Goal: Information Seeking & Learning: Compare options

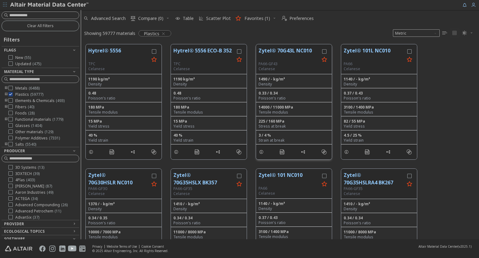
scroll to position [200, 398]
click at [239, 34] on div "Showing 59777 materials Plastics Metric   " at bounding box center [280, 32] width 398 height 13
click at [266, 17] on span "Favorites (1)" at bounding box center [257, 18] width 26 height 4
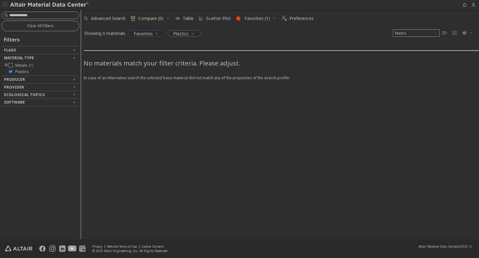
click at [156, 35] on icon "button" at bounding box center [156, 33] width 5 height 5
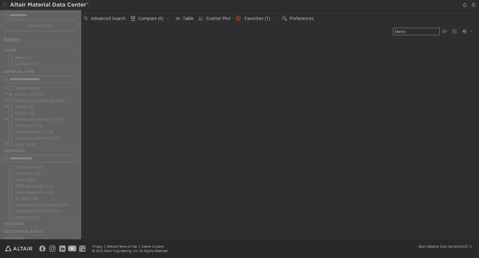
click at [272, 19] on icon "button" at bounding box center [274, 18] width 4 height 4
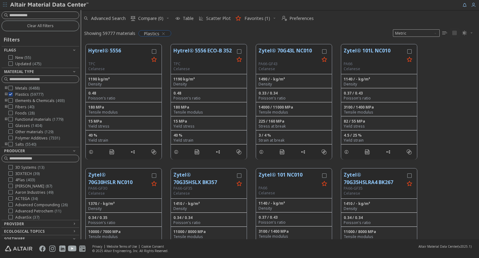
click at [161, 31] on icon "button" at bounding box center [163, 33] width 5 height 5
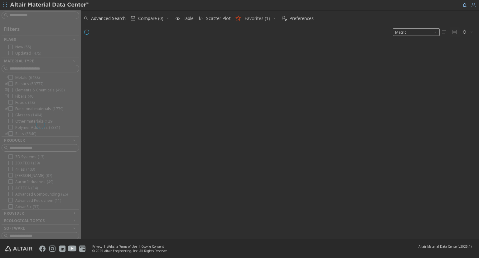
click at [254, 22] on span "Favorites (1)" at bounding box center [252, 19] width 37 height 14
click at [254, 19] on span "Favorites (1)" at bounding box center [257, 18] width 26 height 4
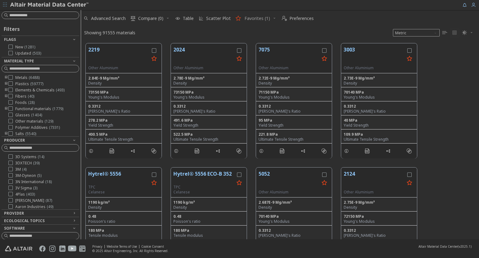
scroll to position [0, 0]
click at [112, 22] on span "Advanced Search" at bounding box center [104, 19] width 45 height 14
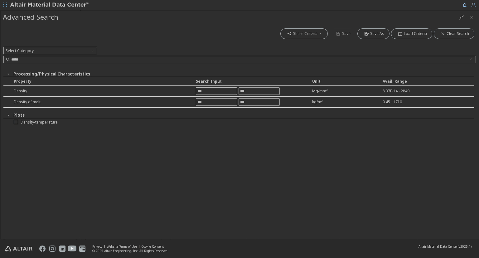
click at [214, 89] on input "text" at bounding box center [216, 91] width 41 height 7
type input "***"
click at [291, 93] on div "Share Criteria Save Save As Load Criteria Clear Search Select Category ***** Re…" at bounding box center [239, 131] width 479 height 215
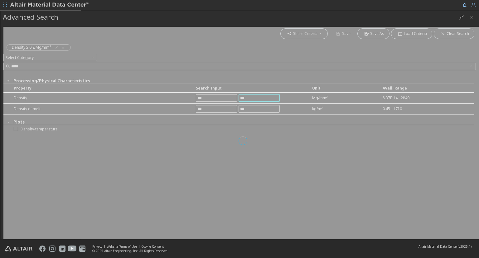
scroll to position [0, 0]
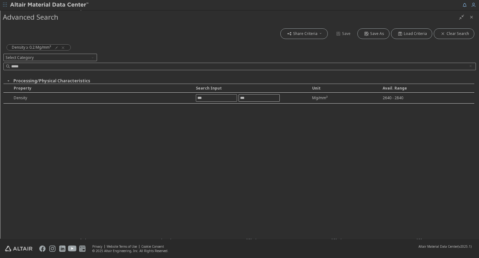
click at [278, 100] on input "text" at bounding box center [259, 97] width 41 height 7
click at [228, 101] on input "***" at bounding box center [216, 103] width 41 height 7
click at [270, 101] on input "***" at bounding box center [259, 103] width 41 height 7
click at [269, 102] on input "***" at bounding box center [259, 103] width 41 height 7
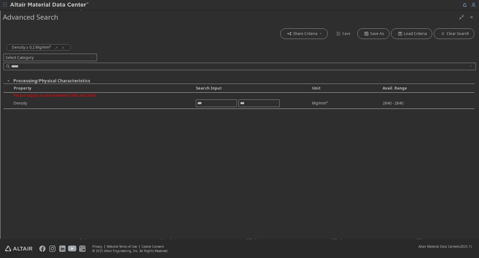
click at [257, 120] on div "Share Criteria Save Save As Load Criteria Clear Search Density ≥ 0.2 Mg/mm³ Sel…" at bounding box center [239, 131] width 479 height 215
drag, startPoint x: 282, startPoint y: 103, endPoint x: 245, endPoint y: 102, distance: 37.4
click at [245, 102] on div "*** ***" at bounding box center [253, 102] width 115 height 7
type input "*"
click at [264, 146] on div "Share Criteria Save Save As Load Criteria Clear Search Density ≥ 0.2 Mg/mm³ Sel…" at bounding box center [239, 131] width 479 height 215
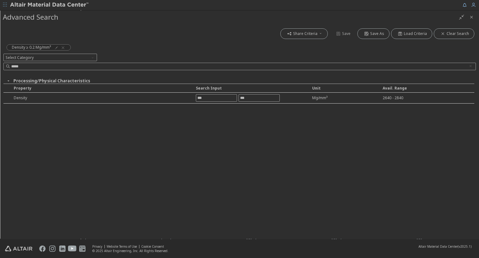
click at [473, 17] on icon "Close" at bounding box center [471, 17] width 5 height 5
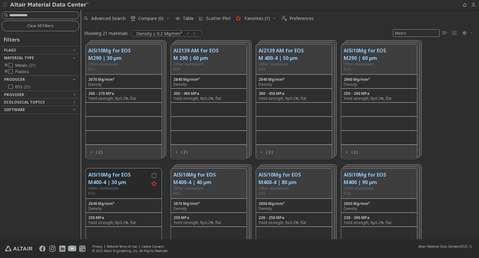
click at [26, 4] on img at bounding box center [49, 5] width 79 height 6
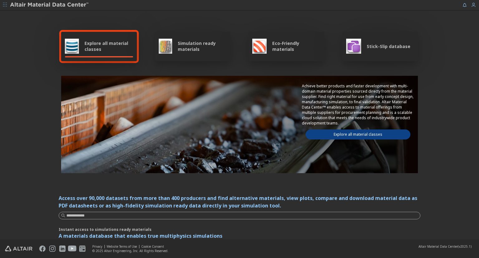
click at [1, 5] on button "button" at bounding box center [5, 5] width 10 height 10
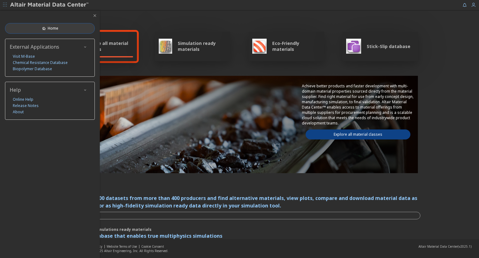
click at [72, 28] on link "Home" at bounding box center [50, 28] width 90 height 11
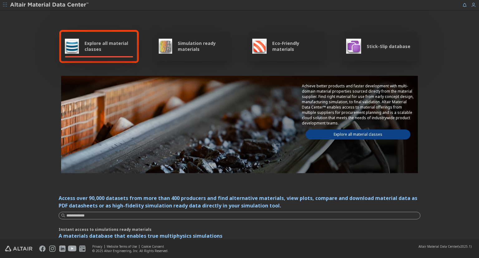
click at [114, 42] on span "Explore all material classes" at bounding box center [108, 46] width 49 height 12
click at [114, 46] on span "Explore all material classes" at bounding box center [108, 46] width 49 height 12
click at [181, 50] on span "Simulation ready materials" at bounding box center [202, 46] width 49 height 12
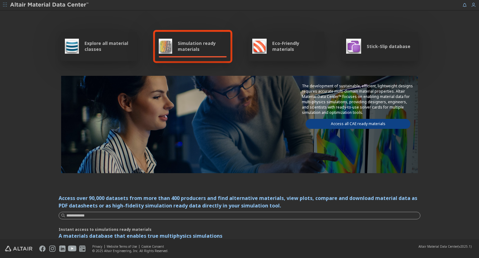
click at [79, 43] on div "Explore all material classes" at bounding box center [99, 46] width 68 height 15
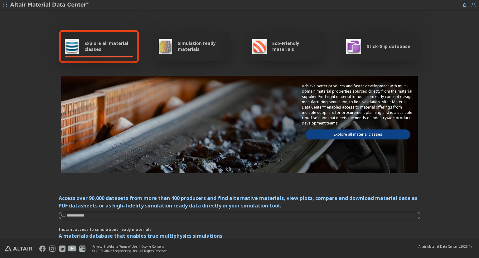
click at [358, 131] on link "Explore all material classes" at bounding box center [357, 134] width 105 height 10
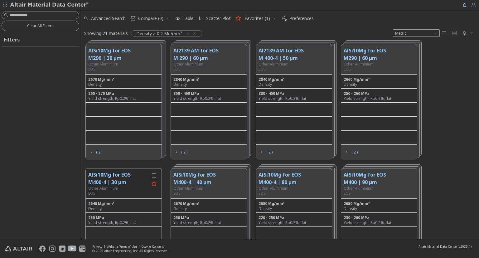
scroll to position [200, 398]
click at [289, 18] on span "Preferences" at bounding box center [301, 18] width 24 height 4
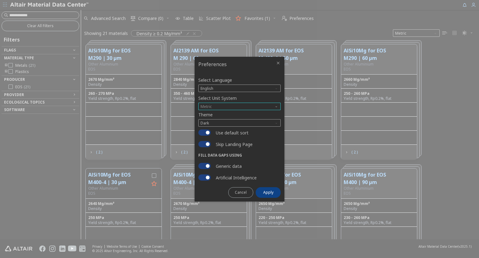
click at [236, 104] on span "Metric" at bounding box center [239, 106] width 82 height 7
click at [228, 111] on button "U.S. customary units" at bounding box center [239, 113] width 82 height 7
click at [229, 101] on label "Select Unit System" at bounding box center [217, 98] width 38 height 9
click at [228, 106] on span "U.S. customary units" at bounding box center [239, 106] width 82 height 7
click at [225, 119] on button "Metric" at bounding box center [239, 121] width 82 height 7
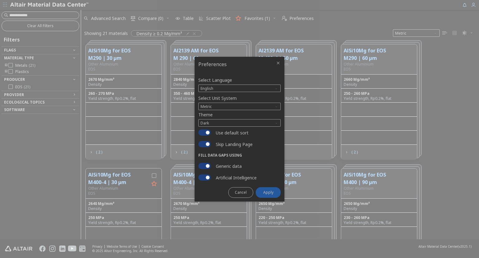
click at [264, 192] on span "Apply" at bounding box center [268, 192] width 10 height 5
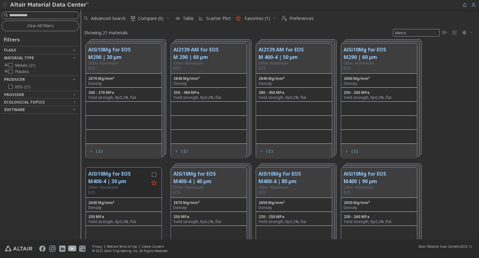
scroll to position [0, 0]
click at [5, 74] on div at bounding box center [39, 73] width 75 height 3
click at [6, 73] on div at bounding box center [39, 73] width 75 height 3
click at [6, 71] on icon "toogle group" at bounding box center [6, 71] width 4 height 5
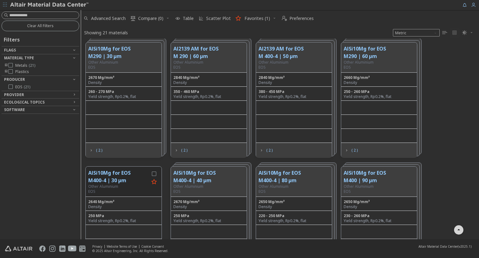
scroll to position [0, 0]
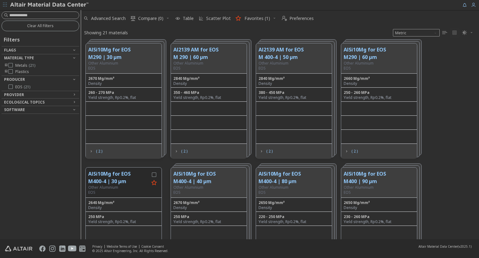
click at [54, 3] on img at bounding box center [49, 5] width 79 height 6
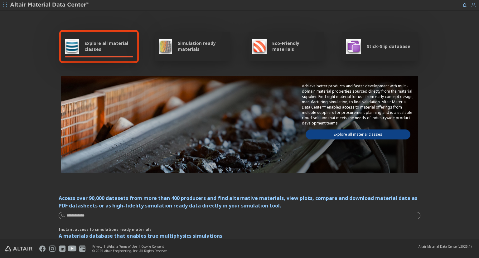
click at [176, 50] on div "Simulation ready materials" at bounding box center [193, 46] width 68 height 15
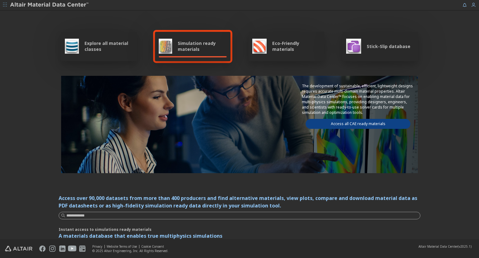
click at [347, 124] on link "Access all CAE ready materials" at bounding box center [357, 124] width 105 height 10
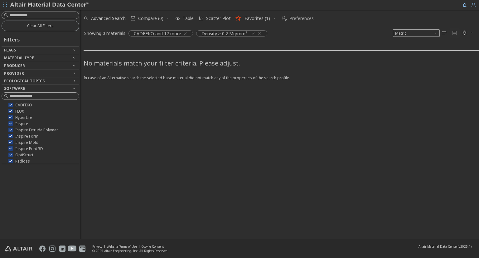
click at [295, 19] on span "Preferences" at bounding box center [301, 18] width 24 height 4
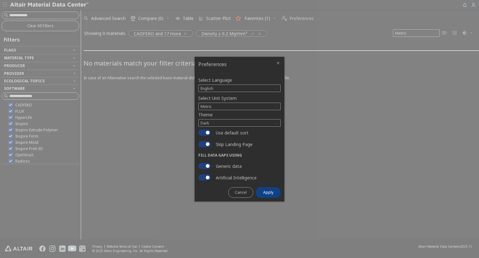
click at [295, 19] on div at bounding box center [239, 129] width 479 height 258
click at [275, 63] on span "Close" at bounding box center [277, 62] width 7 height 5
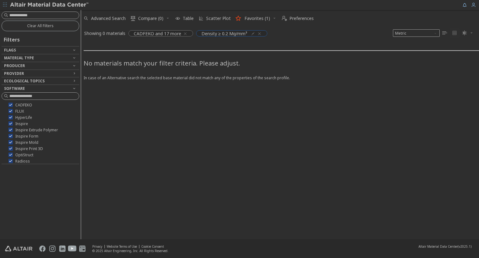
click at [257, 31] on icon "button" at bounding box center [259, 33] width 5 height 5
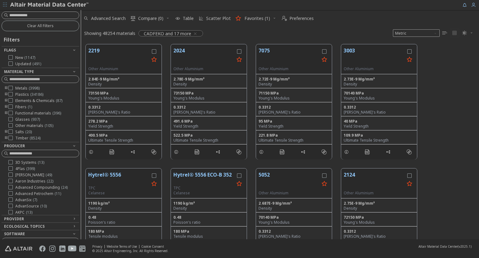
scroll to position [200, 398]
click at [210, 17] on span "Scatter Plot" at bounding box center [218, 18] width 25 height 4
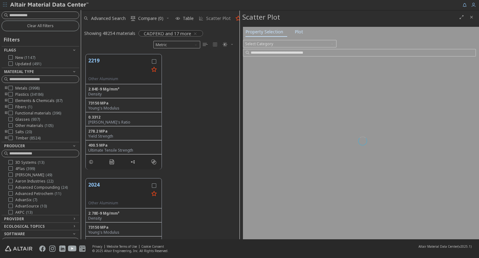
scroll to position [190, 158]
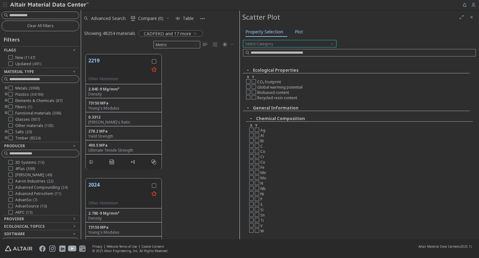
click at [275, 43] on span "Select Category" at bounding box center [290, 43] width 94 height 7
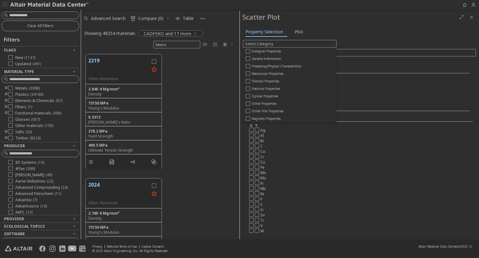
click at [347, 34] on div "Property Selection Plot" at bounding box center [359, 33] width 233 height 12
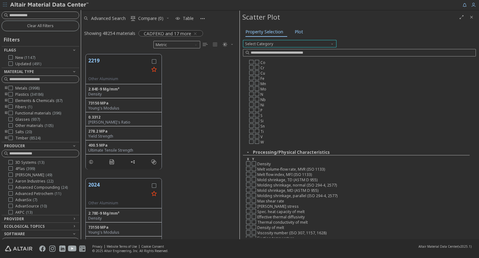
scroll to position [90, 0]
click at [248, 160] on icon at bounding box center [248, 162] width 4 height 4
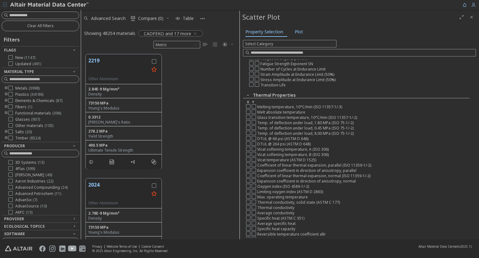
scroll to position [1167, 0]
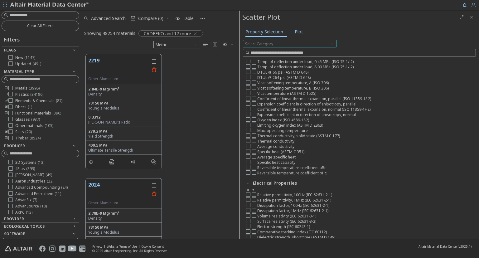
click at [272, 42] on span "Select Category" at bounding box center [290, 43] width 94 height 7
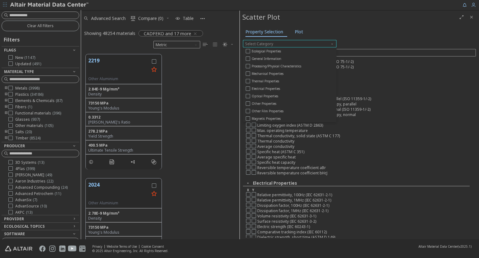
click at [272, 42] on span "Select Category" at bounding box center [290, 43] width 94 height 7
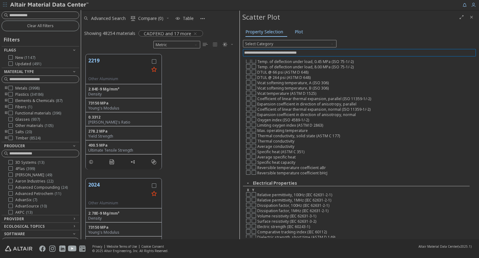
click at [315, 54] on input at bounding box center [360, 52] width 232 height 7
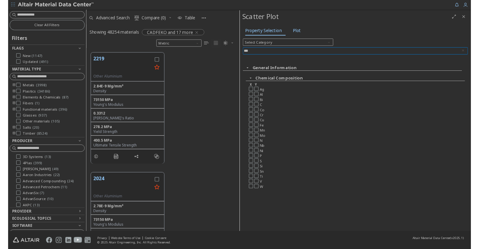
scroll to position [0, 0]
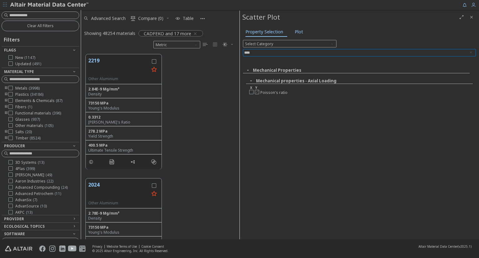
type input "****"
click at [256, 92] on icon at bounding box center [257, 91] width 4 height 4
click at [299, 29] on span "Plot" at bounding box center [299, 32] width 8 height 10
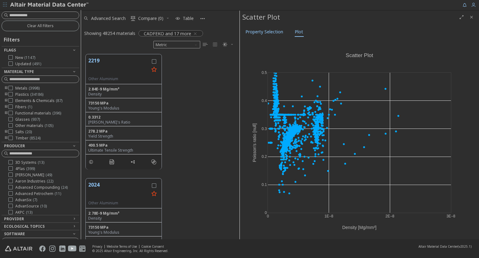
scroll to position [190, 158]
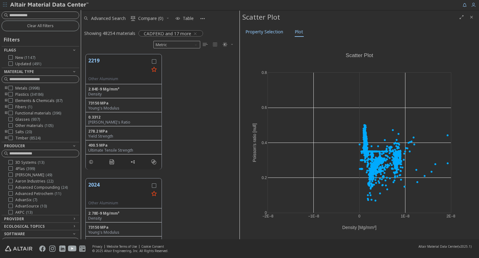
click at [472, 17] on icon "Close" at bounding box center [471, 17] width 5 height 5
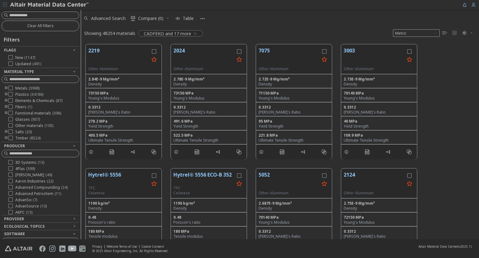
scroll to position [200, 398]
click at [215, 17] on span "Scatter Plot" at bounding box center [218, 18] width 25 height 4
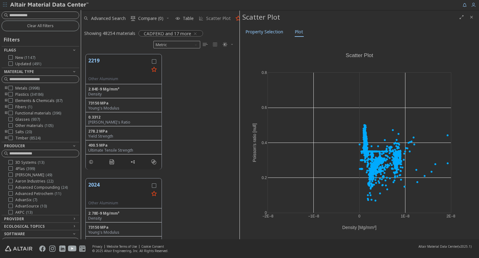
scroll to position [190, 158]
click at [473, 16] on icon "Close" at bounding box center [471, 17] width 5 height 5
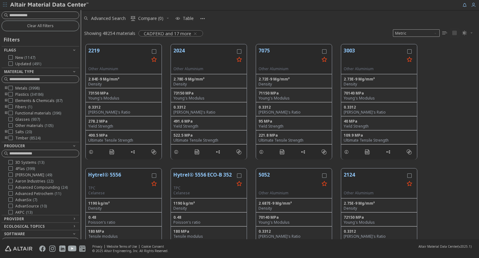
scroll to position [200, 398]
click at [115, 17] on span "Advanced Search" at bounding box center [108, 18] width 35 height 4
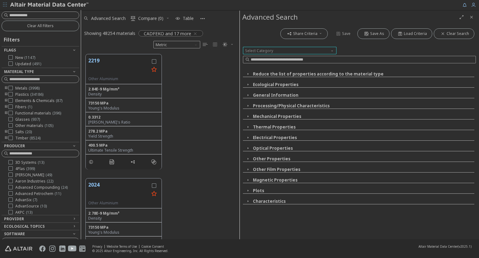
click at [260, 52] on span "Select Category" at bounding box center [290, 50] width 94 height 7
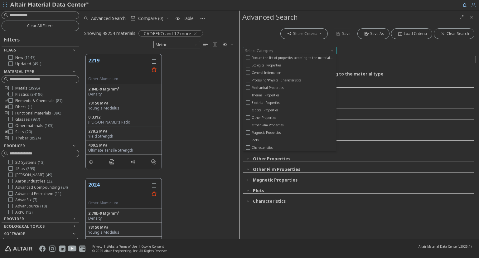
click at [260, 52] on span "Select Category" at bounding box center [290, 50] width 94 height 7
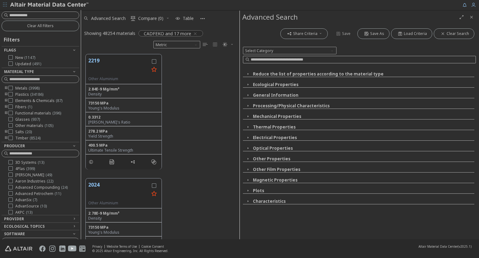
click at [276, 59] on input at bounding box center [363, 59] width 225 height 6
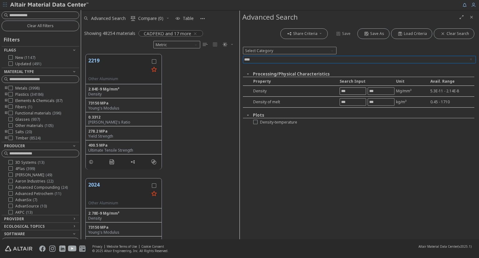
type input "****"
click at [353, 90] on input "text" at bounding box center [353, 91] width 26 height 7
type input "********"
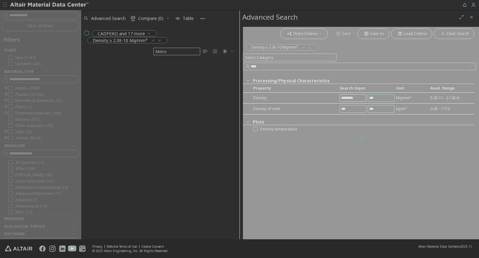
scroll to position [183, 158]
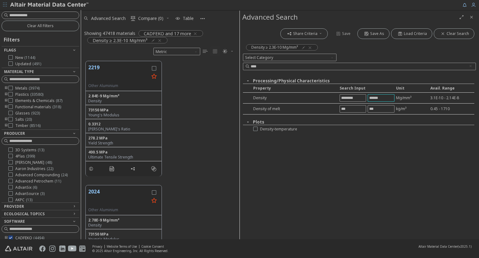
type input "******"
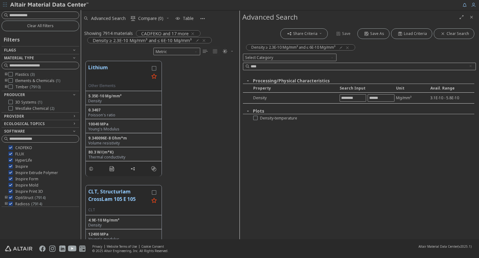
click at [286, 64] on input "****" at bounding box center [358, 66] width 215 height 6
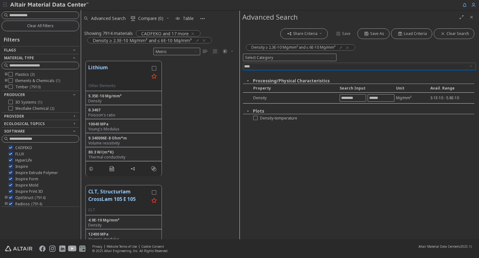
click at [286, 64] on input "****" at bounding box center [355, 66] width 222 height 7
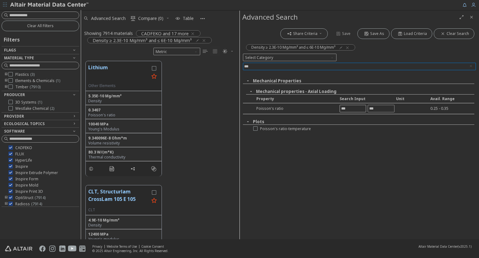
type input "***"
click at [344, 106] on input "text" at bounding box center [353, 108] width 26 height 7
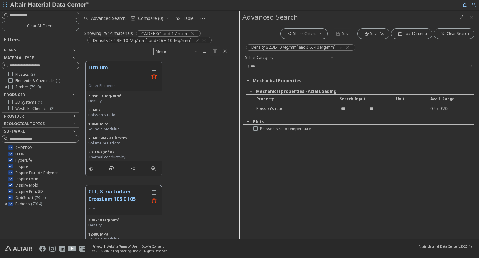
type input "***"
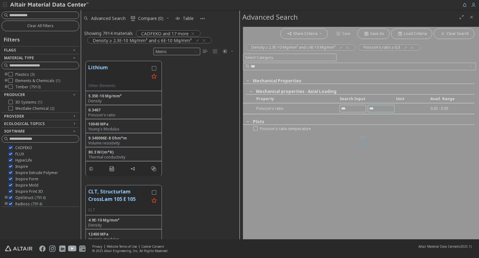
click at [375, 109] on div "Share Criteria Save Save As Load Criteria Clear Search Density ≥ 2.3E-10 Mg/mm³…" at bounding box center [359, 131] width 239 height 215
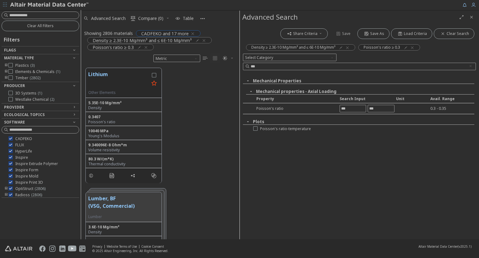
click at [192, 32] on icon "button" at bounding box center [192, 33] width 5 height 5
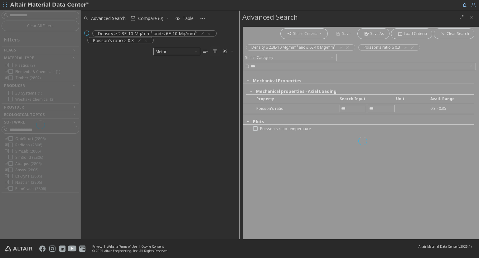
scroll to position [183, 158]
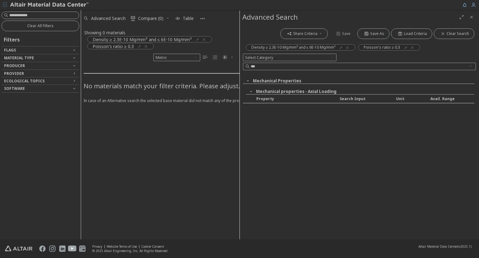
click at [472, 17] on icon "Close" at bounding box center [471, 17] width 5 height 5
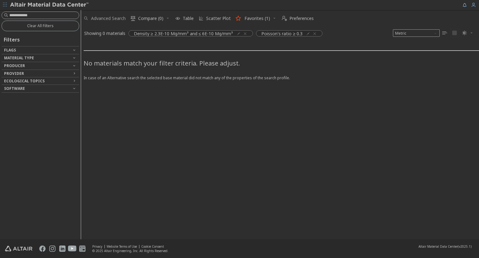
click at [101, 19] on span "Advanced Search" at bounding box center [108, 18] width 35 height 4
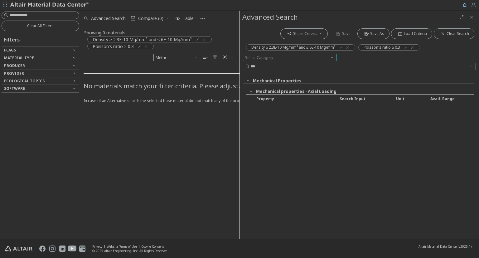
click at [273, 56] on span "Select Category" at bounding box center [290, 57] width 94 height 7
click at [260, 65] on span "Mechanical Properties" at bounding box center [268, 64] width 32 height 4
click at [414, 56] on div "Mechanical Properties" at bounding box center [359, 57] width 233 height 7
click at [271, 58] on span "Mechanical Properties" at bounding box center [290, 57] width 94 height 7
click at [250, 65] on label "Mechanical Properties" at bounding box center [289, 64] width 93 height 7
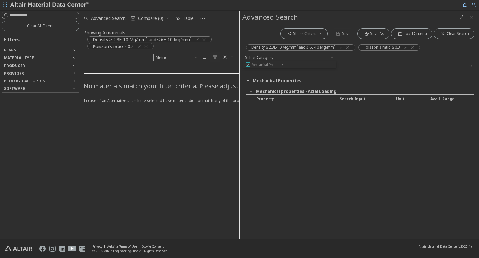
click at [292, 66] on label "Mechanical Properties" at bounding box center [289, 64] width 93 height 7
click at [320, 58] on span "Mechanical Properties" at bounding box center [290, 57] width 94 height 7
click at [364, 57] on div "Mechanical Properties" at bounding box center [359, 57] width 233 height 7
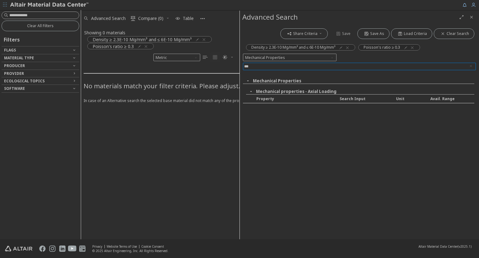
drag, startPoint x: 344, startPoint y: 65, endPoint x: 215, endPoint y: 66, distance: 128.7
click at [215, 66] on div "Clear All Filters Filters Flags Material Type Producer Provider Ecological Topi…" at bounding box center [239, 124] width 479 height 229
type input "*"
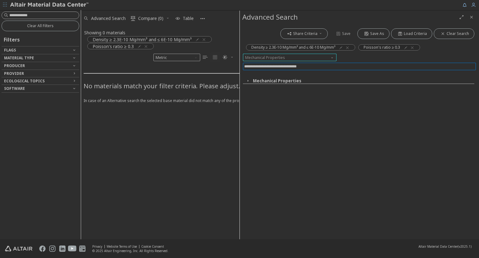
click at [282, 59] on span "Mechanical Properties" at bounding box center [290, 57] width 94 height 7
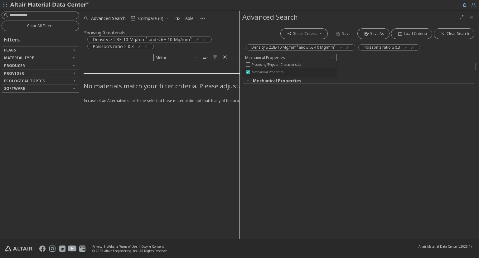
click at [264, 72] on span "Mechanical Properties" at bounding box center [268, 72] width 32 height 4
click at [361, 58] on div "Select Category" at bounding box center [359, 57] width 233 height 7
click at [280, 108] on div "Share Criteria Save Save As Load Criteria Clear Search Density ≥ 2.3E-10 Mg/mm³…" at bounding box center [359, 131] width 239 height 215
click at [472, 17] on icon "Close" at bounding box center [471, 17] width 5 height 5
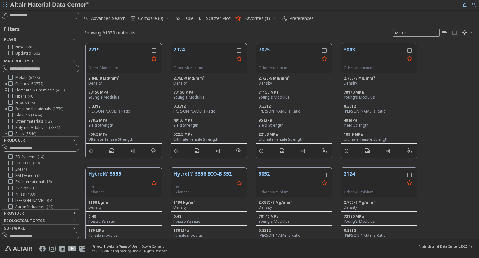
scroll to position [201, 398]
click at [107, 17] on span "Advanced Search" at bounding box center [108, 18] width 35 height 4
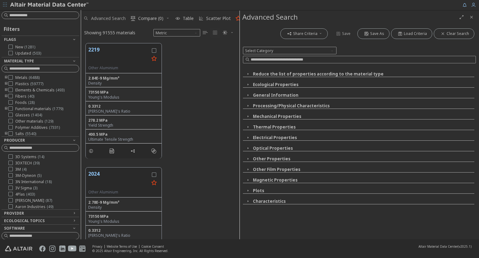
scroll to position [201, 158]
click at [263, 62] on input at bounding box center [360, 59] width 232 height 7
type input "*"
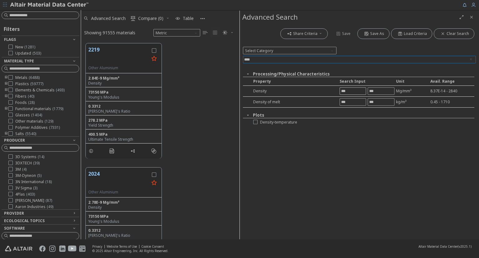
type input "****"
click at [350, 88] on input "text" at bounding box center [353, 91] width 26 height 7
type input "********"
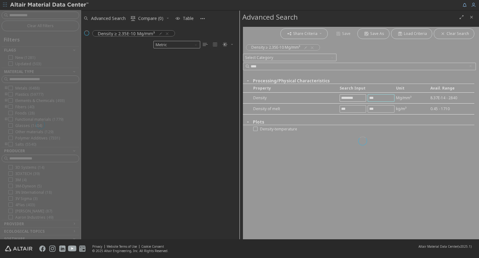
scroll to position [0, 0]
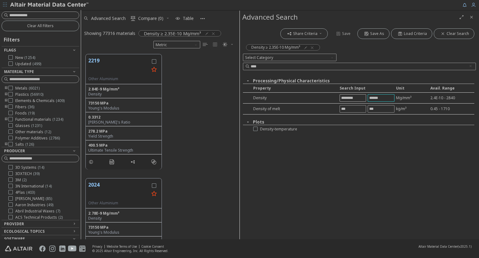
type input "******"
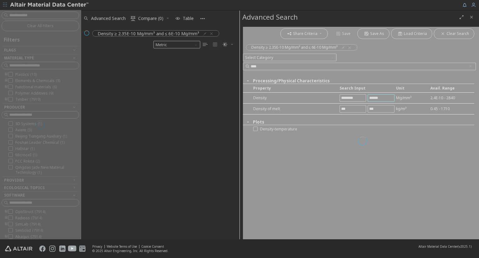
scroll to position [0, 0]
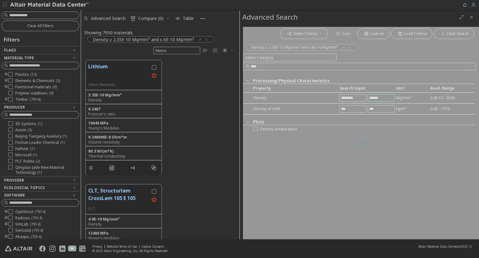
click at [265, 68] on div at bounding box center [362, 141] width 239 height 229
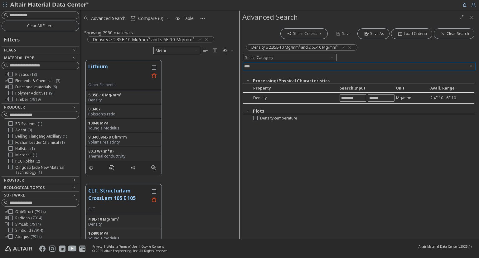
click at [265, 68] on input "****" at bounding box center [355, 66] width 222 height 7
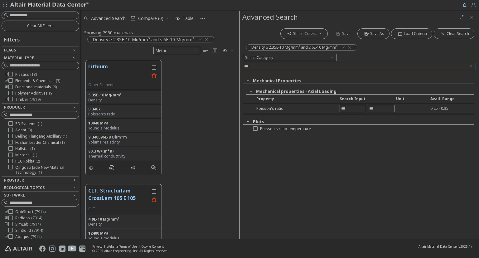
type input "***"
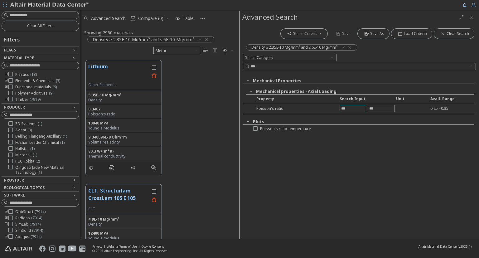
click at [344, 108] on input "text" at bounding box center [353, 108] width 26 height 7
type input "***"
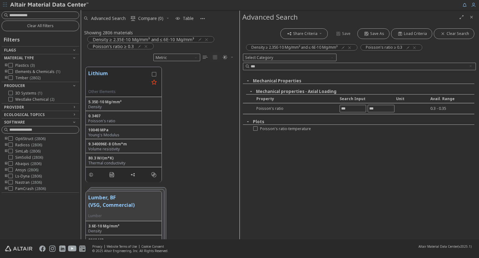
click at [472, 17] on icon "Close" at bounding box center [471, 17] width 5 height 5
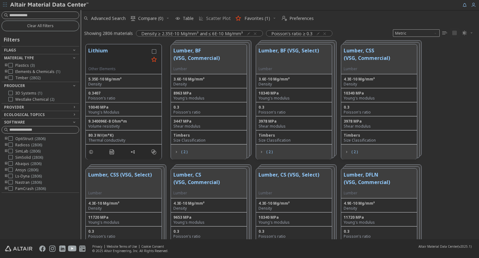
click at [219, 20] on span "Scatter Plot" at bounding box center [218, 18] width 25 height 4
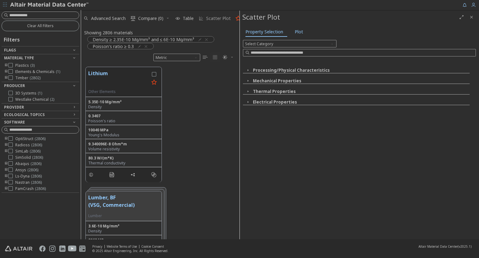
scroll to position [0, 0]
click at [262, 54] on input at bounding box center [363, 53] width 225 height 6
click at [248, 79] on icon "button" at bounding box center [247, 80] width 5 height 5
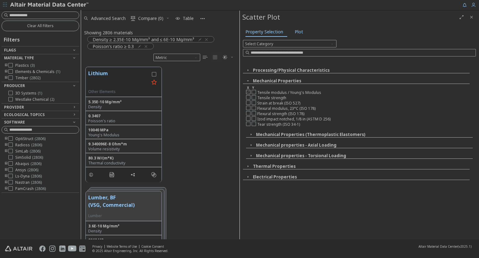
click at [247, 93] on icon at bounding box center [248, 91] width 4 height 4
click at [248, 83] on icon "button" at bounding box center [247, 80] width 5 height 5
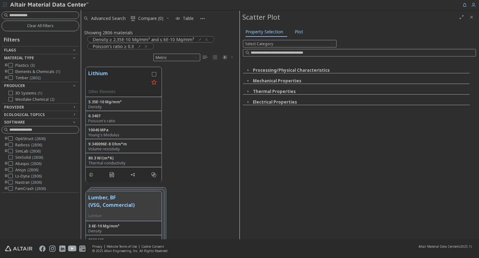
click at [248, 82] on icon "button" at bounding box center [247, 80] width 5 height 5
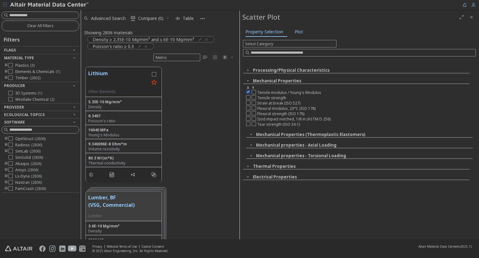
click at [251, 132] on icon "button" at bounding box center [250, 134] width 5 height 5
click at [252, 142] on icon "button" at bounding box center [250, 144] width 5 height 5
click at [257, 154] on icon at bounding box center [257, 156] width 4 height 4
click at [295, 33] on span "Plot" at bounding box center [299, 32] width 8 height 10
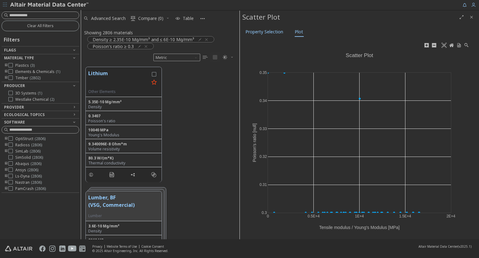
drag, startPoint x: 337, startPoint y: 179, endPoint x: 335, endPoint y: 144, distance: 35.0
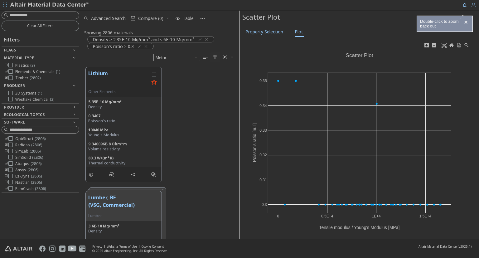
click at [322, 170] on body "Feedback Clear All Filters Filters Flags Material Type Plastics ( 3 ) Elements …" at bounding box center [239, 129] width 479 height 258
drag, startPoint x: 326, startPoint y: 174, endPoint x: 309, endPoint y: 152, distance: 28.1
click at [329, 124] on body "Feedback Clear All Filters Filters Flags Material Type Plastics ( 3 ) Elements …" at bounding box center [239, 129] width 479 height 258
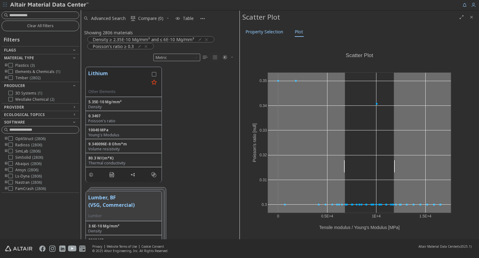
drag, startPoint x: 394, startPoint y: 166, endPoint x: 345, endPoint y: 165, distance: 49.0
click at [345, 165] on body "Feedback Clear All Filters Filters Flags Material Type Plastics ( 3 ) Elements …" at bounding box center [239, 129] width 479 height 258
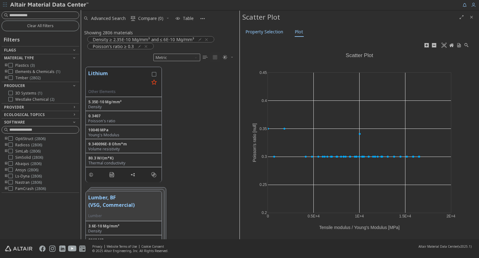
drag, startPoint x: 373, startPoint y: 117, endPoint x: 321, endPoint y: 118, distance: 52.1
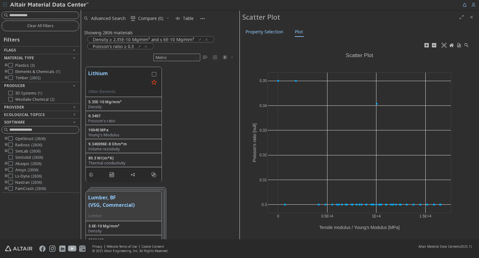
click at [401, 135] on body "Feedback Clear All Filters Filters Flags Material Type Plastics ( 3 ) Elements …" at bounding box center [239, 129] width 479 height 258
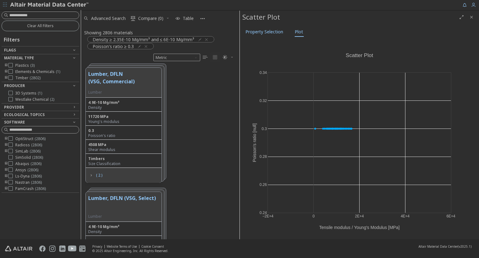
scroll to position [1017, 0]
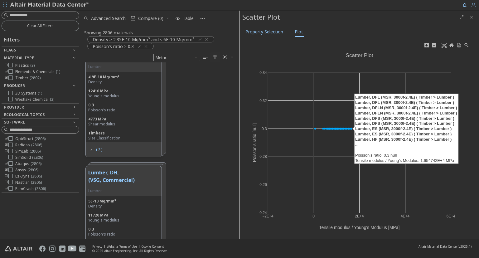
click at [352, 131] on body "Feedback Clear All Filters Filters Flags Material Type Plastics ( 3 ) Elements …" at bounding box center [239, 129] width 479 height 258
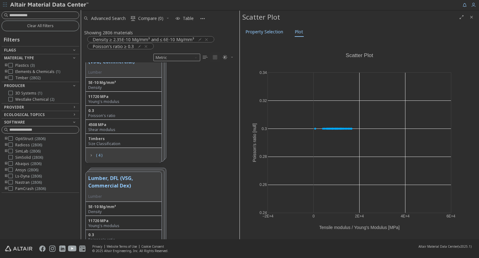
scroll to position [1137, 0]
